Goal: Task Accomplishment & Management: Complete application form

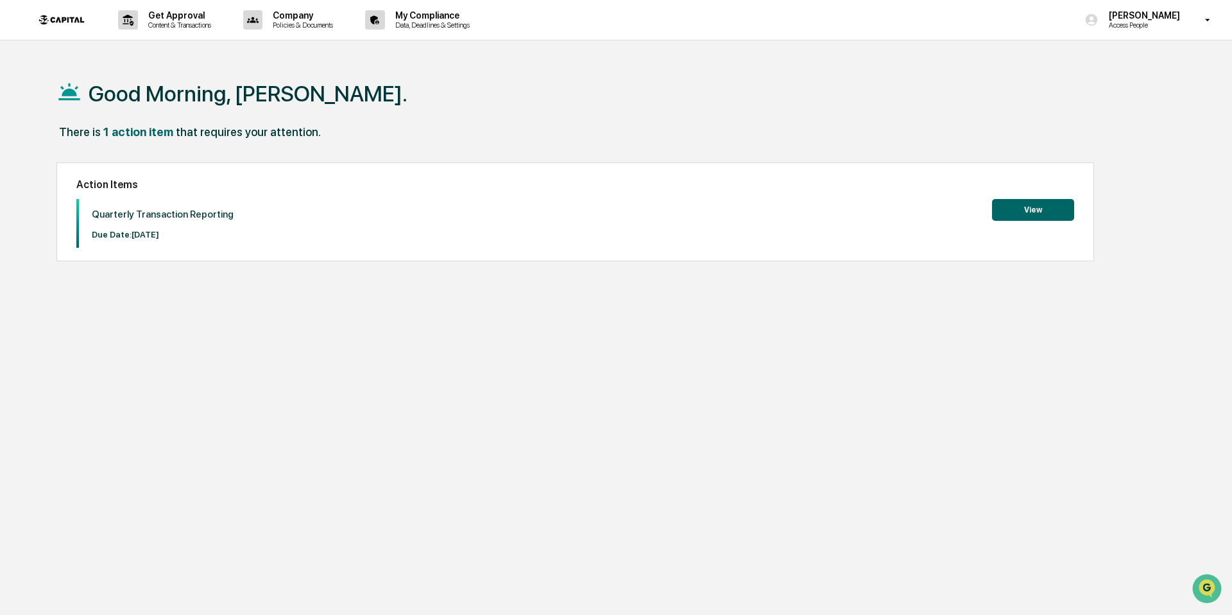
click at [1030, 209] on button "View" at bounding box center [1033, 210] width 82 height 22
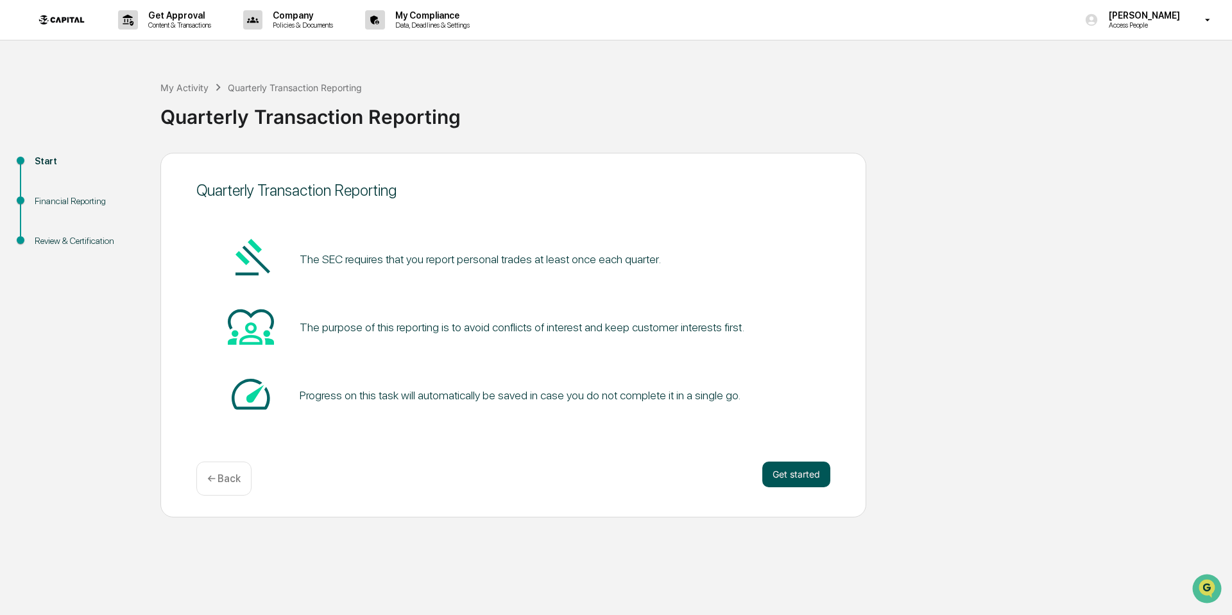
click at [779, 467] on button "Get started" at bounding box center [796, 474] width 68 height 26
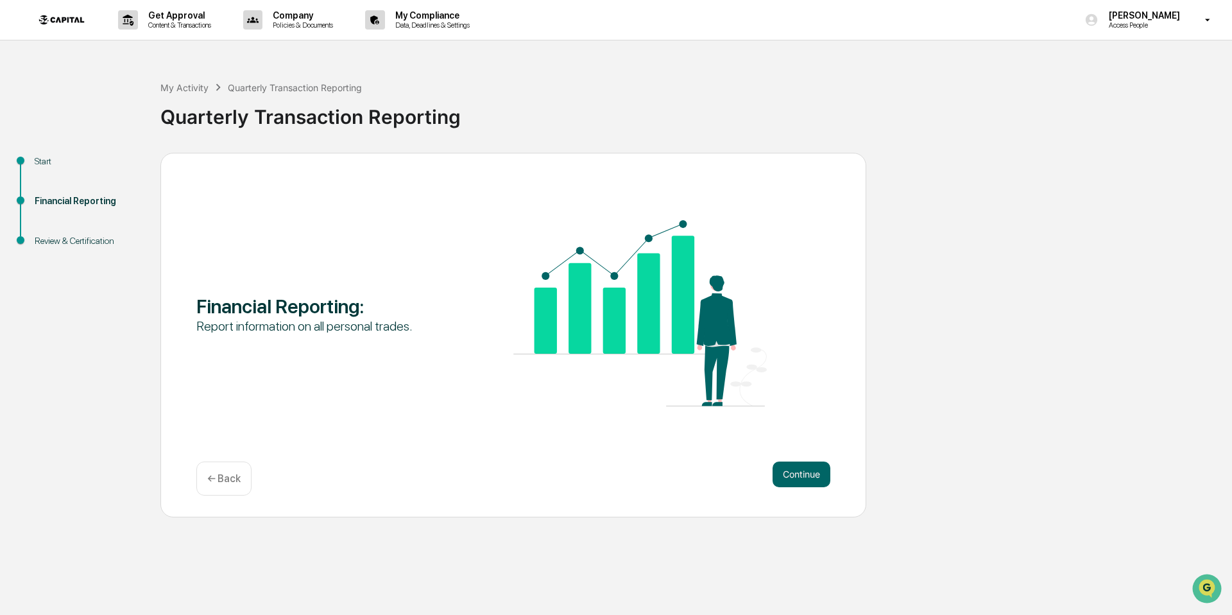
click at [779, 467] on button "Continue" at bounding box center [802, 474] width 58 height 26
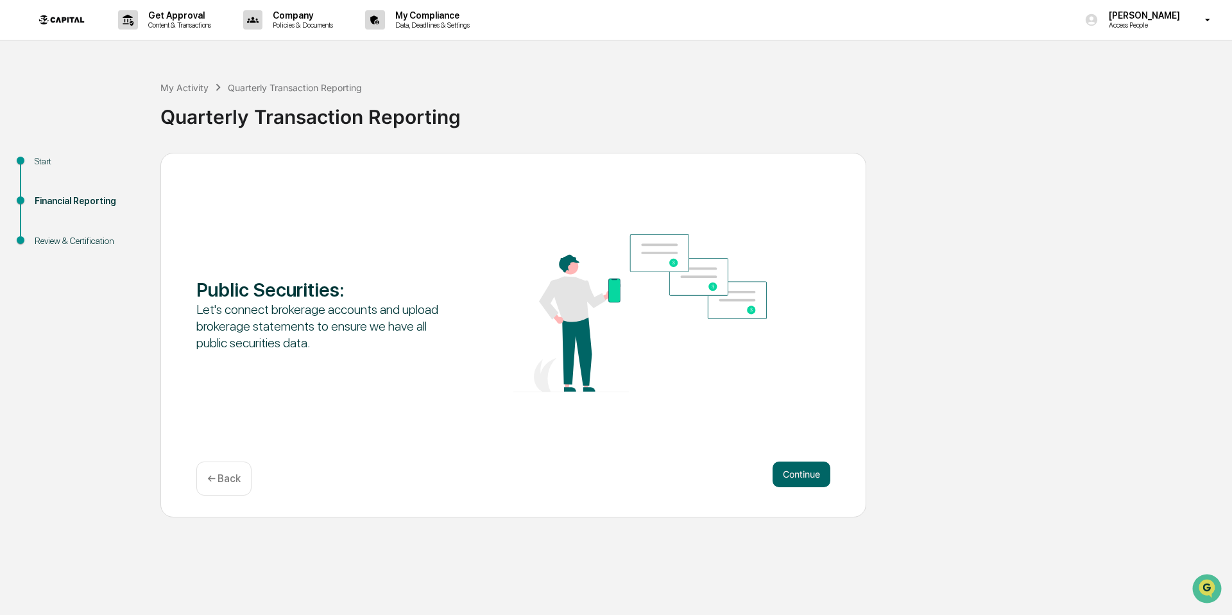
click at [779, 467] on button "Continue" at bounding box center [802, 474] width 58 height 26
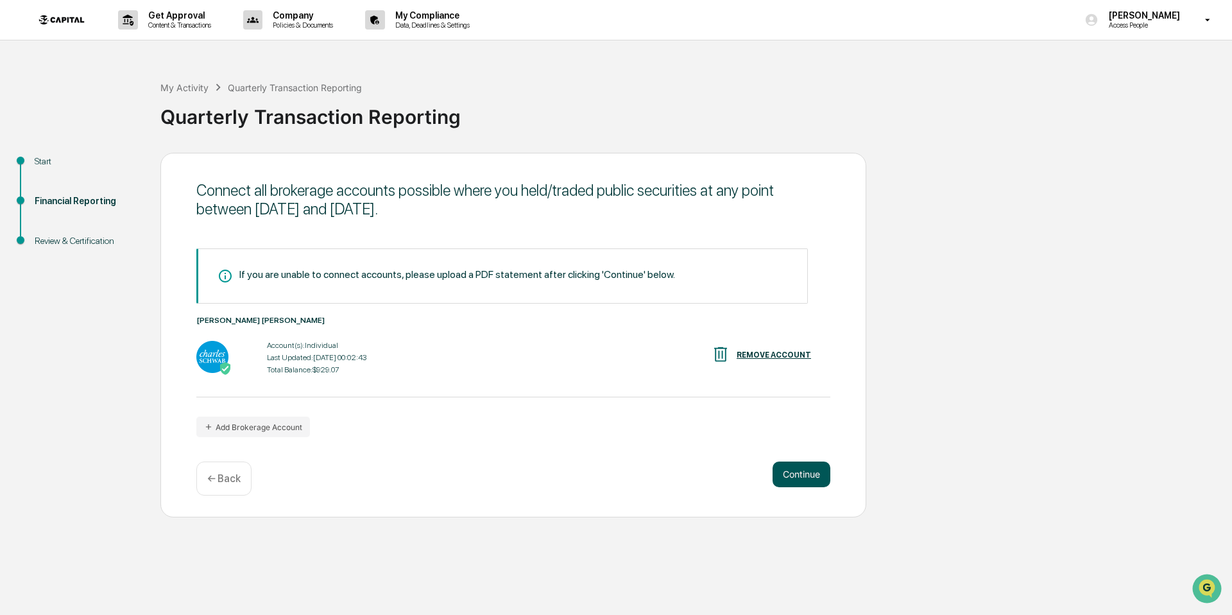
click at [792, 473] on button "Continue" at bounding box center [802, 474] width 58 height 26
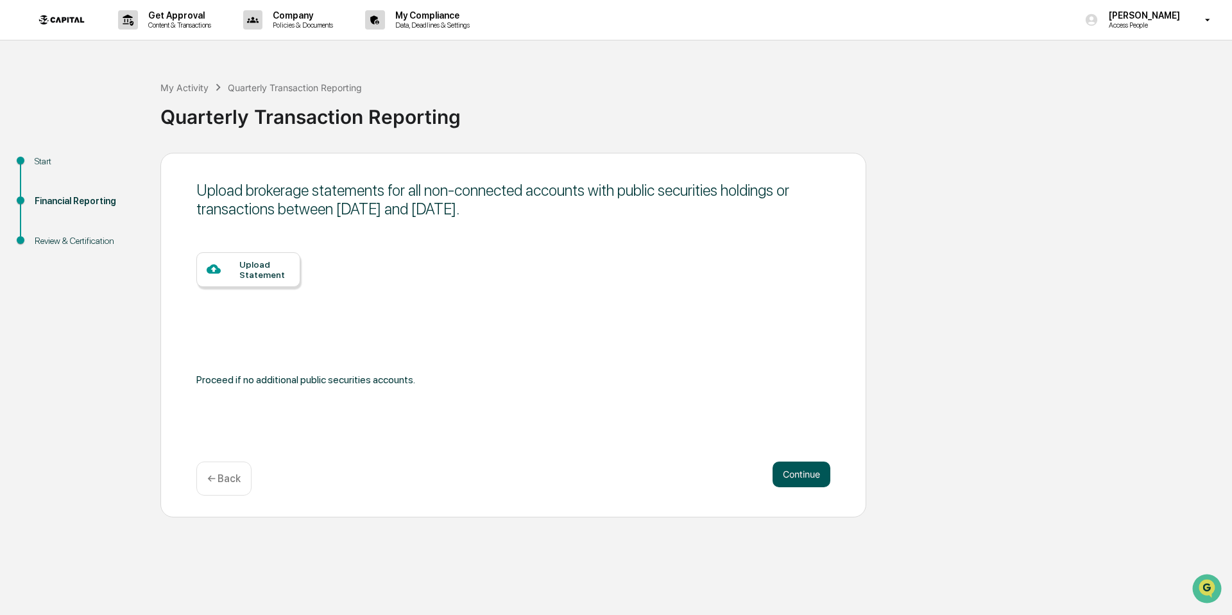
click at [800, 470] on button "Continue" at bounding box center [802, 474] width 58 height 26
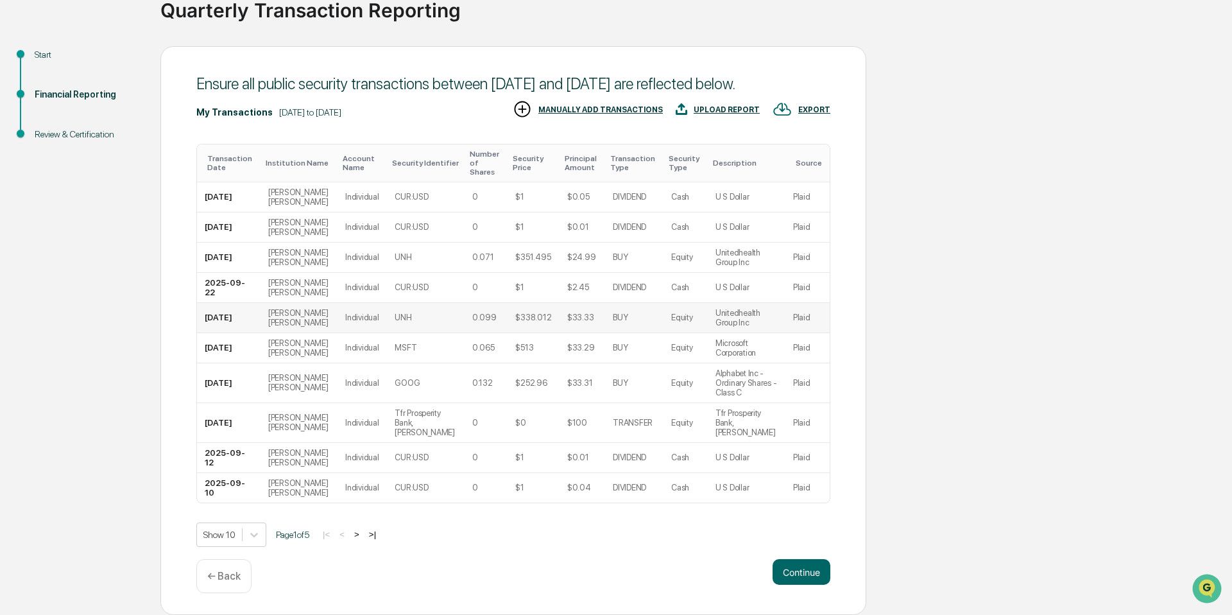
scroll to position [118, 0]
click at [363, 540] on button ">" at bounding box center [356, 534] width 13 height 11
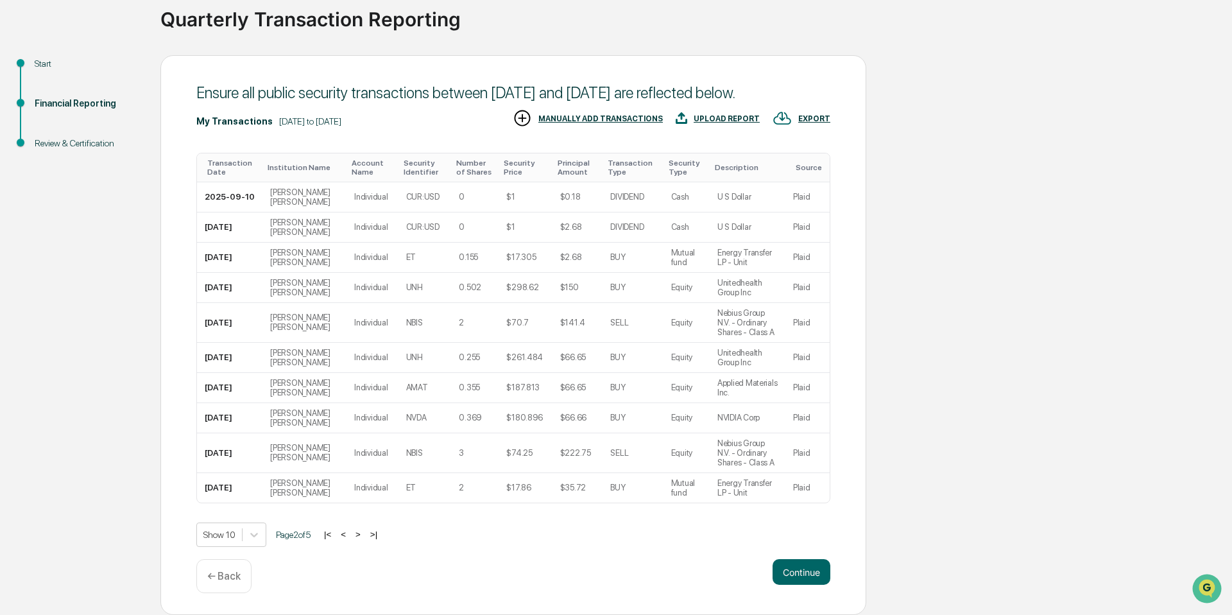
click at [365, 540] on button ">" at bounding box center [358, 534] width 13 height 11
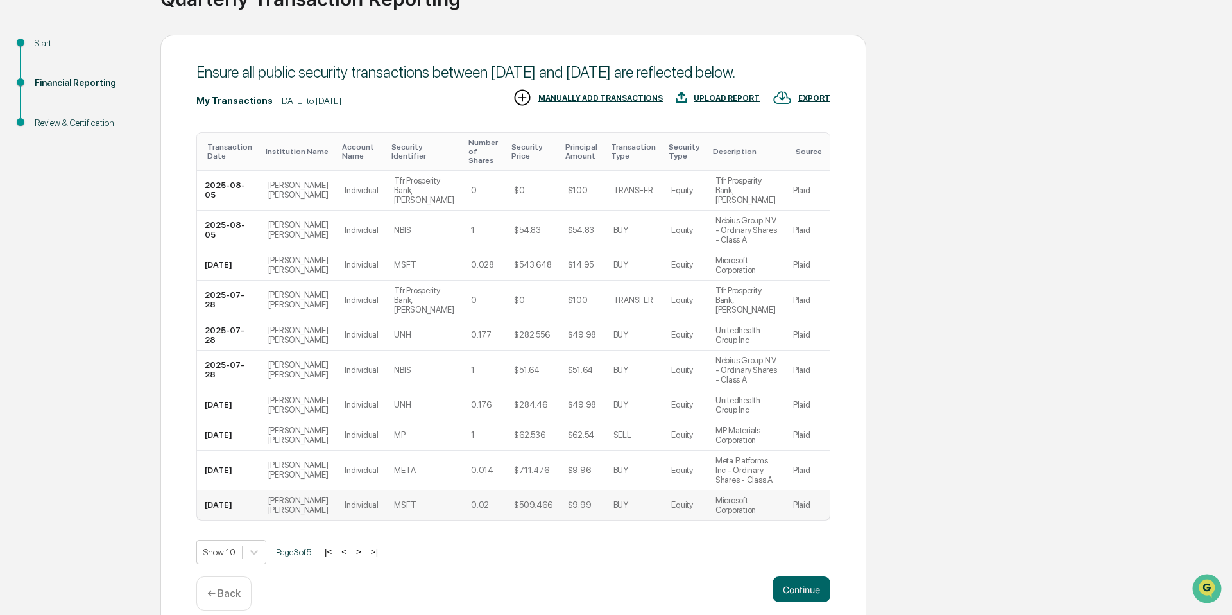
scroll to position [160, 0]
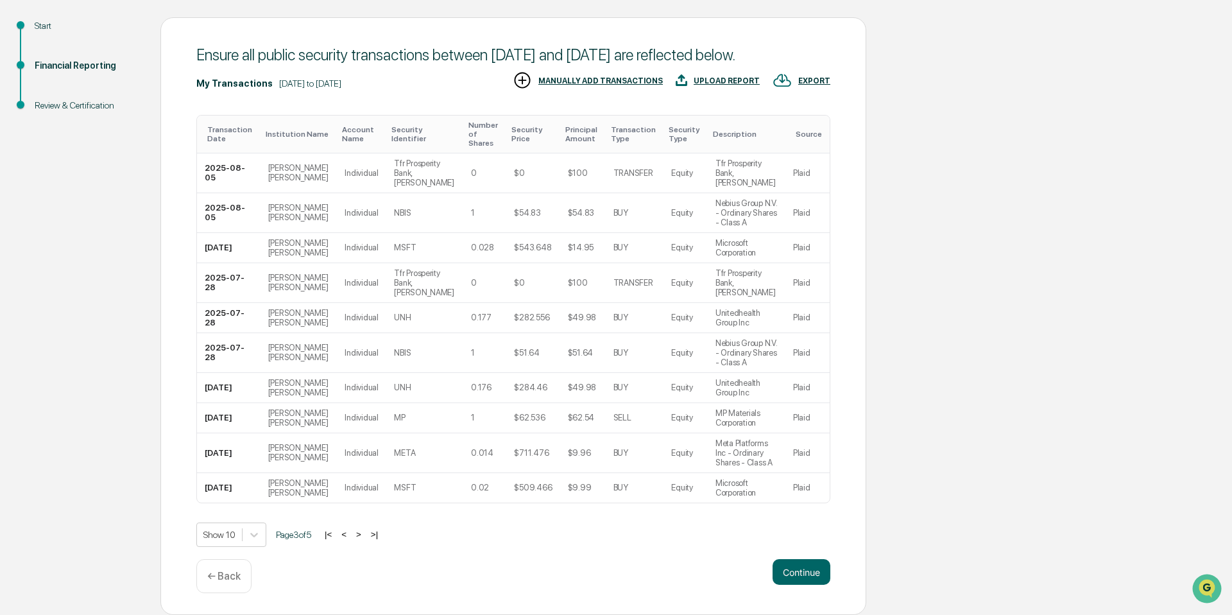
click at [365, 535] on button ">" at bounding box center [358, 534] width 13 height 11
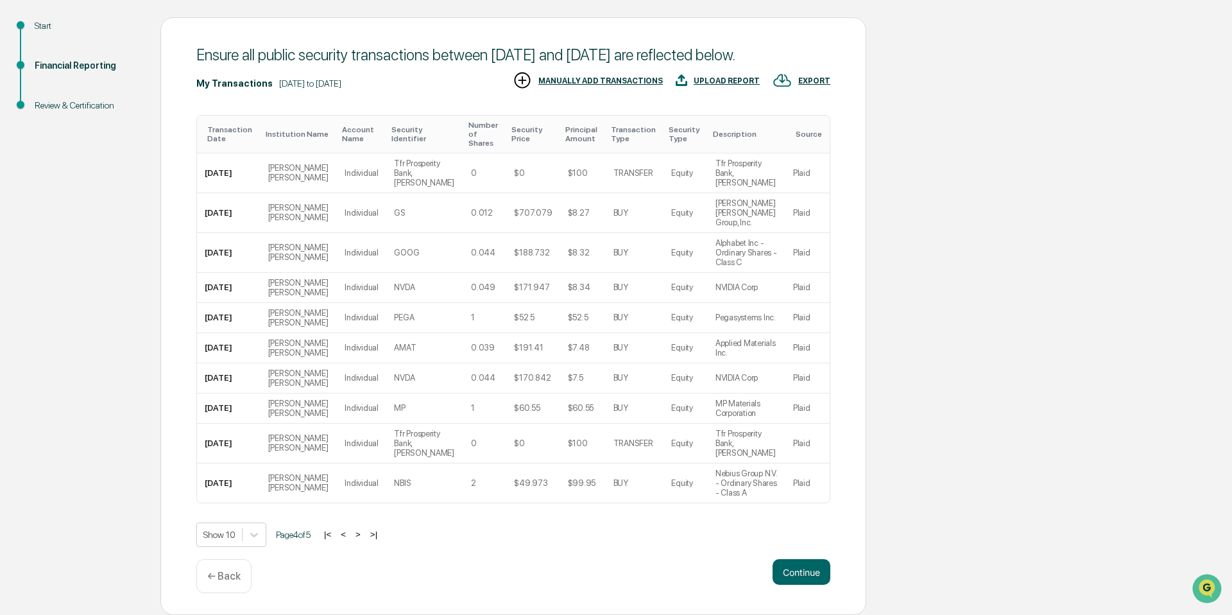
click at [365, 535] on button ">" at bounding box center [358, 534] width 13 height 11
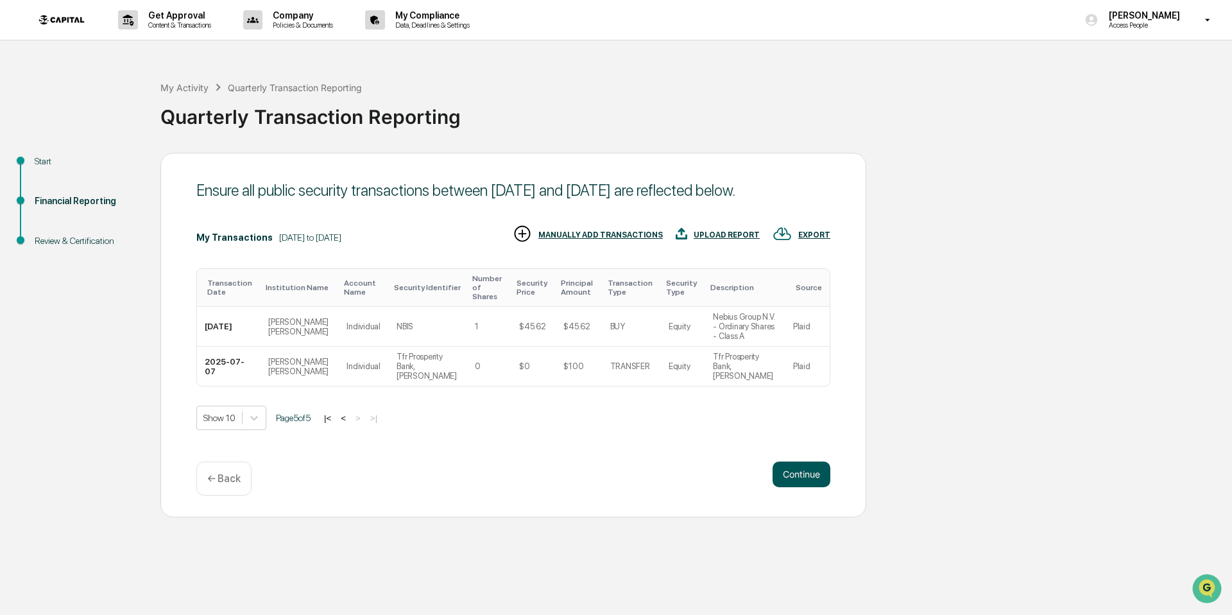
click at [805, 470] on button "Continue" at bounding box center [802, 474] width 58 height 26
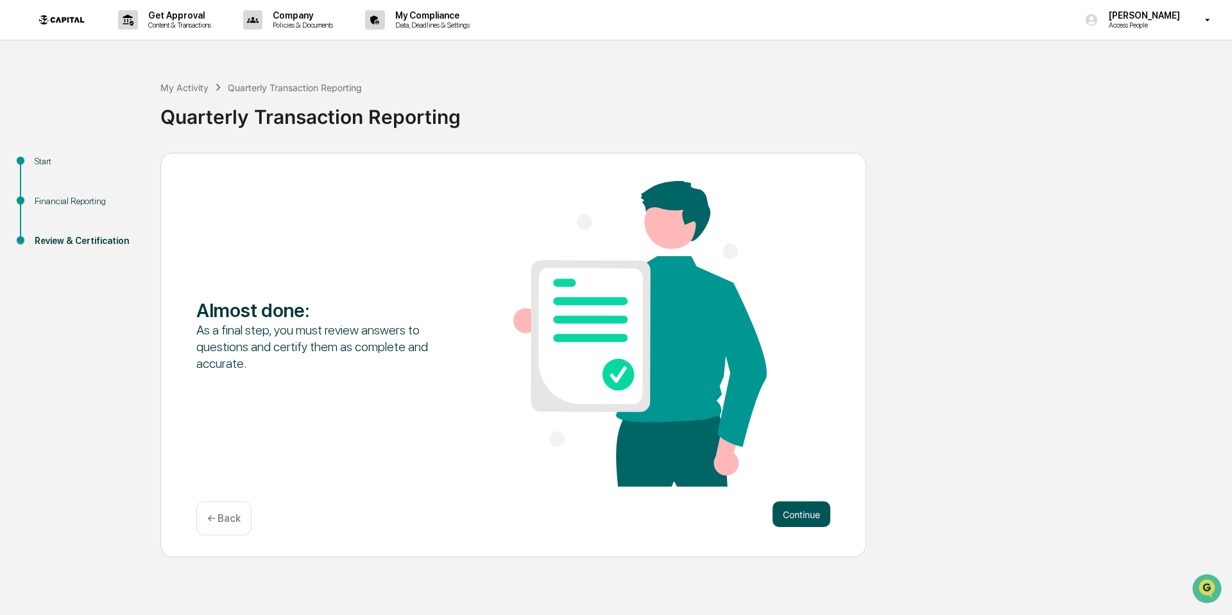
click at [822, 514] on button "Continue" at bounding box center [802, 514] width 58 height 26
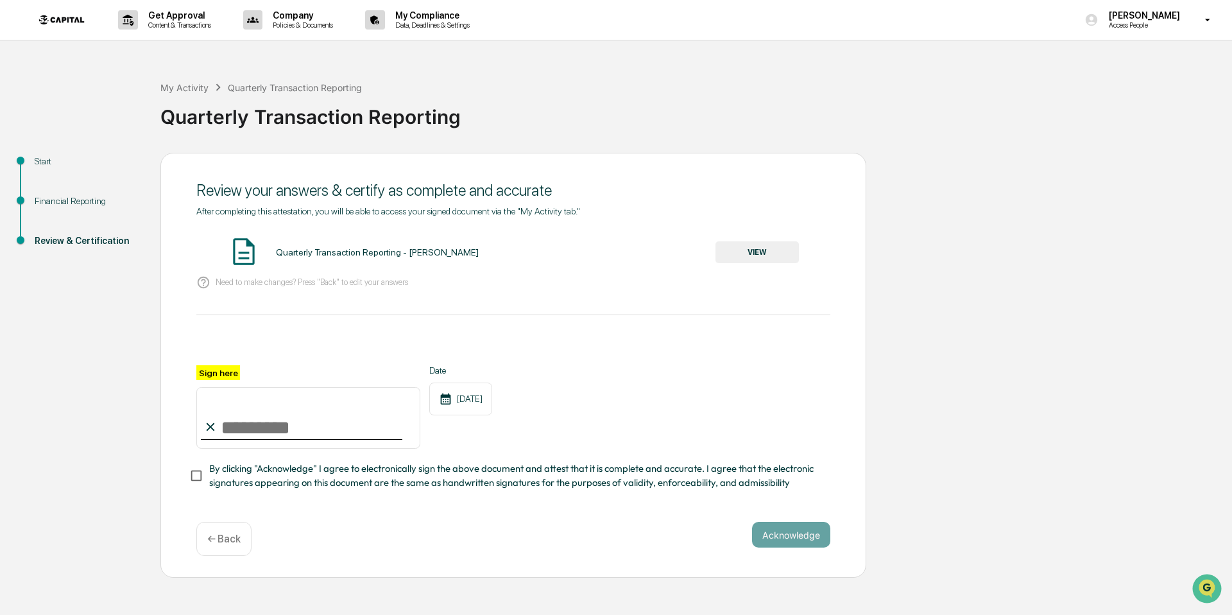
click at [244, 423] on input "Sign here" at bounding box center [308, 418] width 224 height 62
type input "**********"
click at [209, 486] on span "By clicking "Acknowledge" I agree to electronically sign the above document and…" at bounding box center [514, 475] width 611 height 29
click at [790, 532] on button "Acknowledge" at bounding box center [791, 535] width 78 height 26
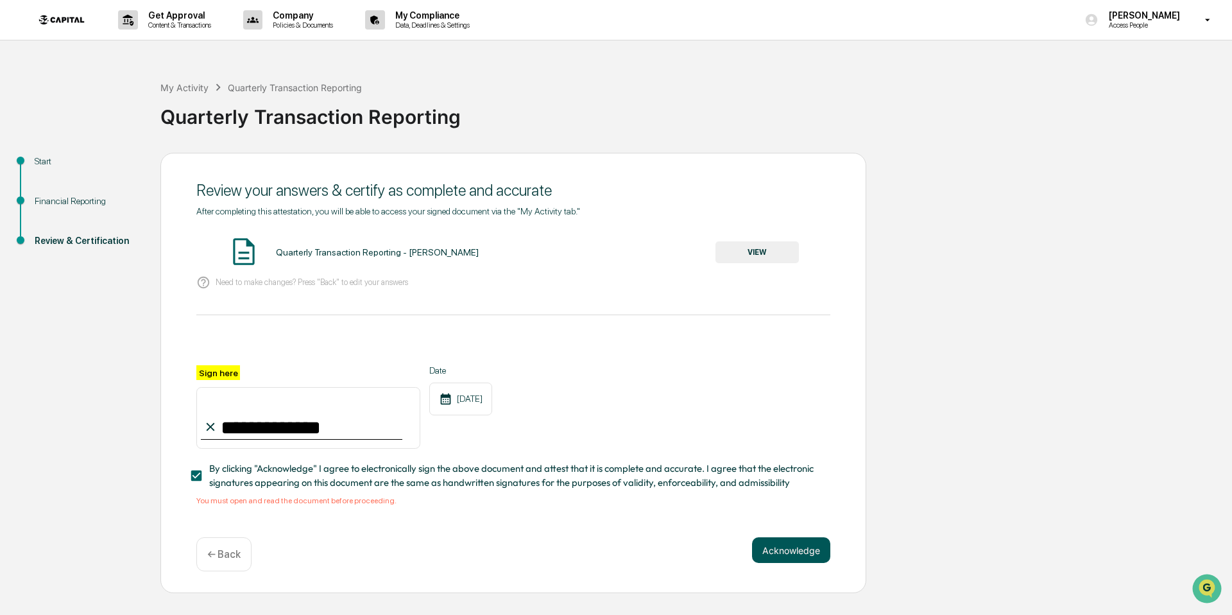
click at [800, 549] on button "Acknowledge" at bounding box center [791, 550] width 78 height 26
click at [738, 251] on button "VIEW" at bounding box center [757, 252] width 83 height 22
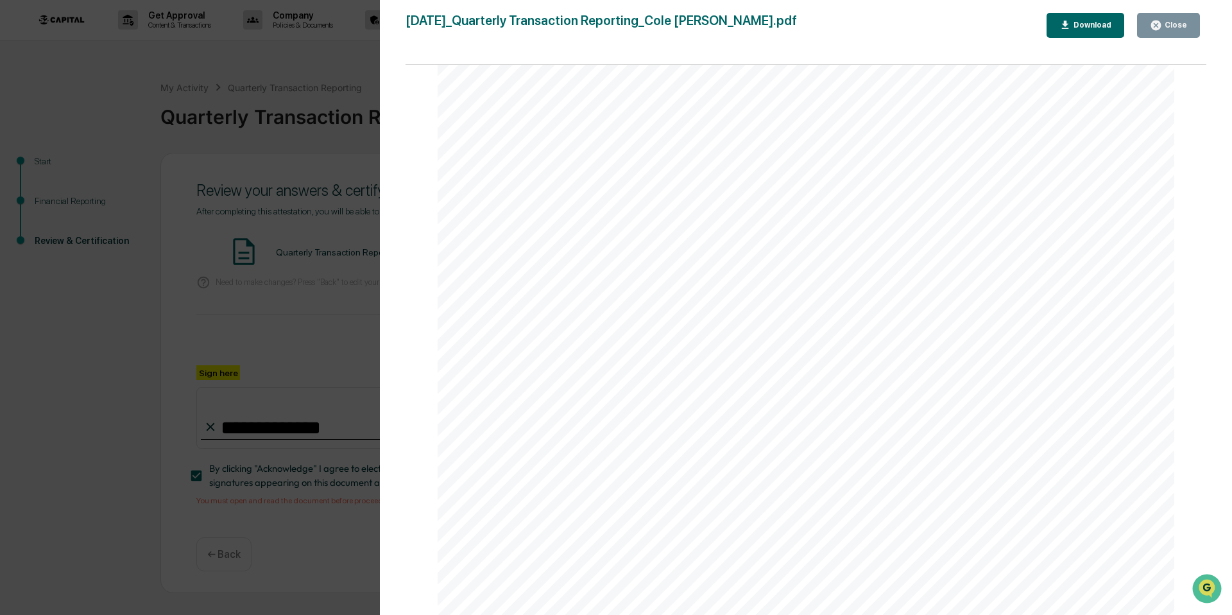
scroll to position [3775, 0]
click at [1165, 22] on div "Close" at bounding box center [1174, 25] width 25 height 9
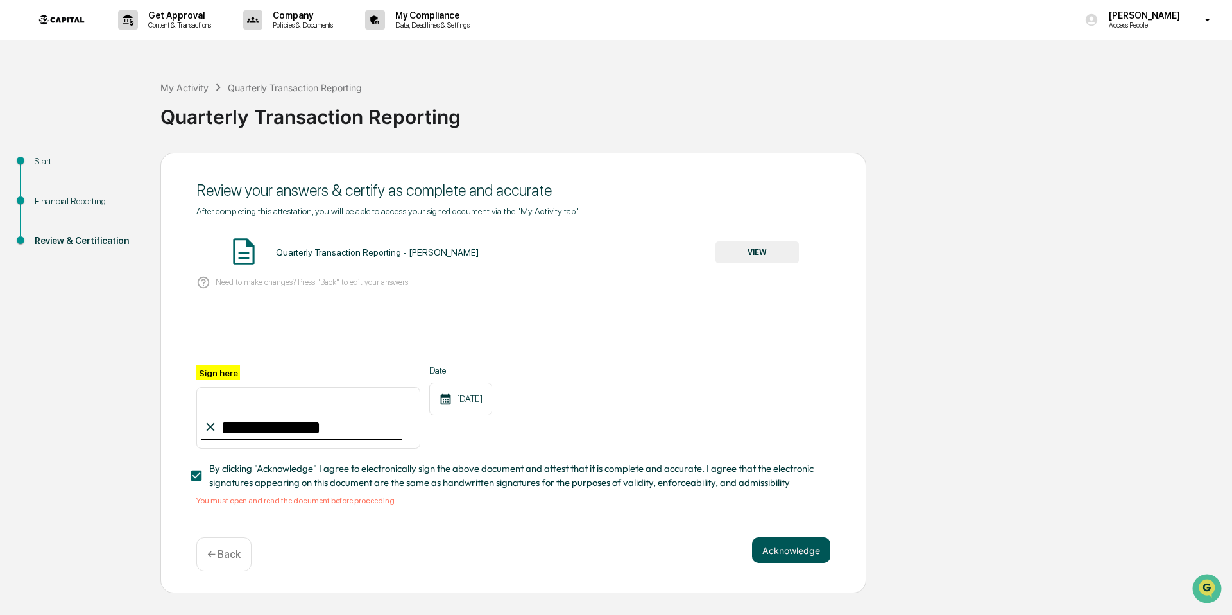
click at [802, 547] on button "Acknowledge" at bounding box center [791, 550] width 78 height 26
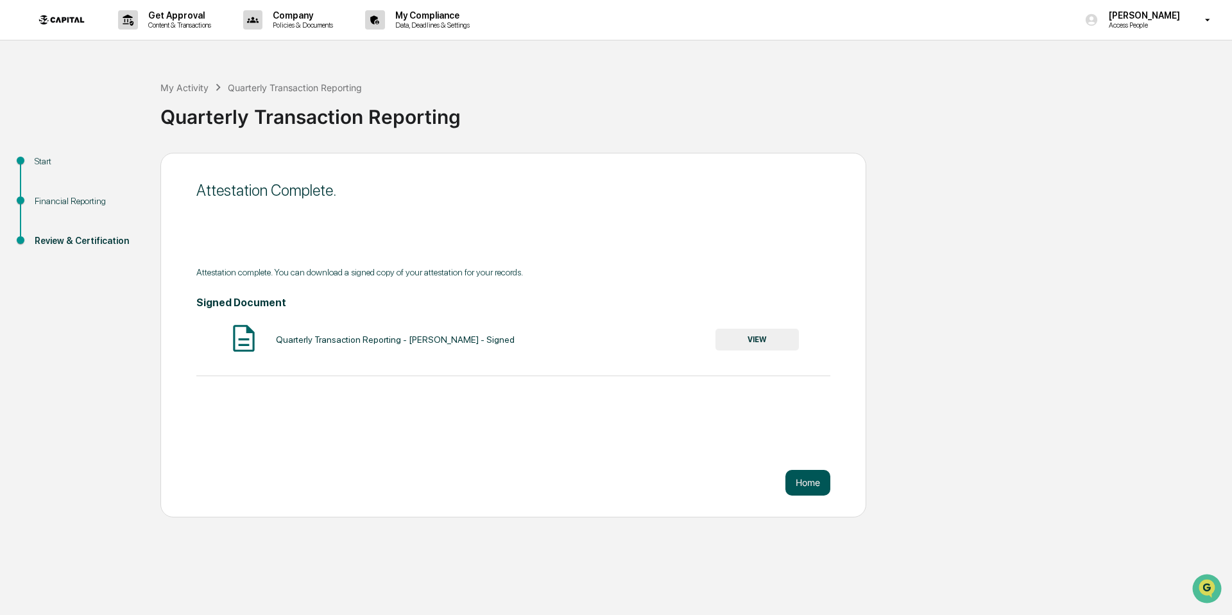
click at [817, 482] on button "Home" at bounding box center [808, 483] width 45 height 26
